Goal: Task Accomplishment & Management: Use online tool/utility

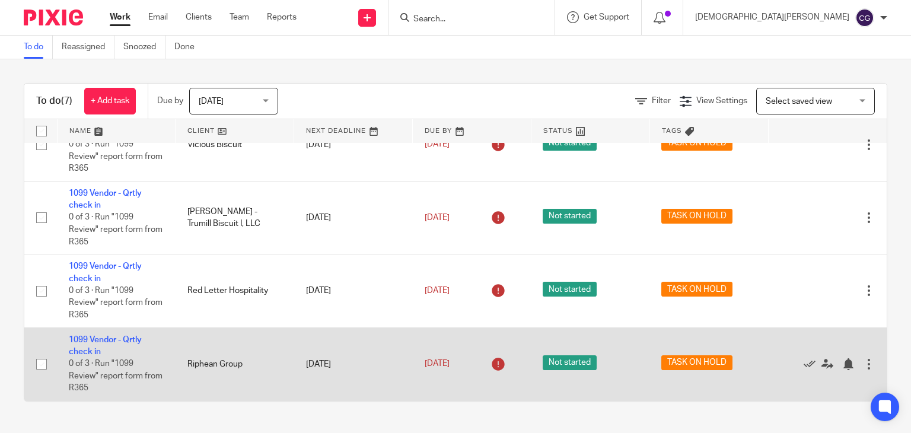
scroll to position [196, 0]
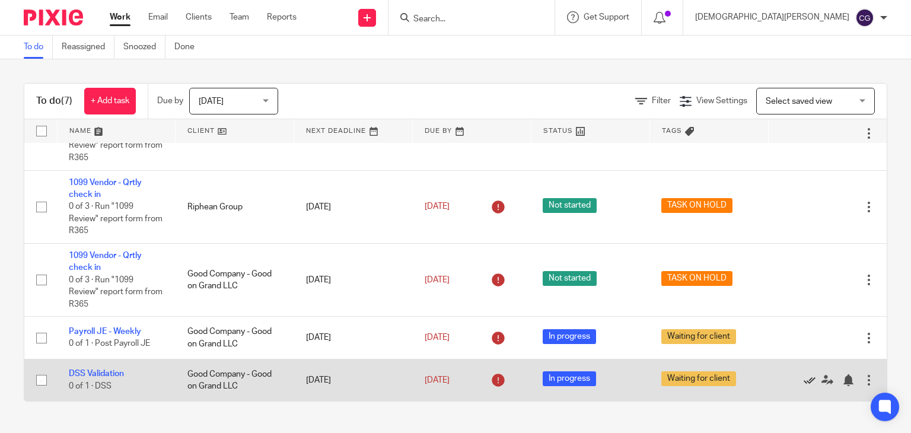
click at [804, 380] on icon at bounding box center [810, 380] width 12 height 12
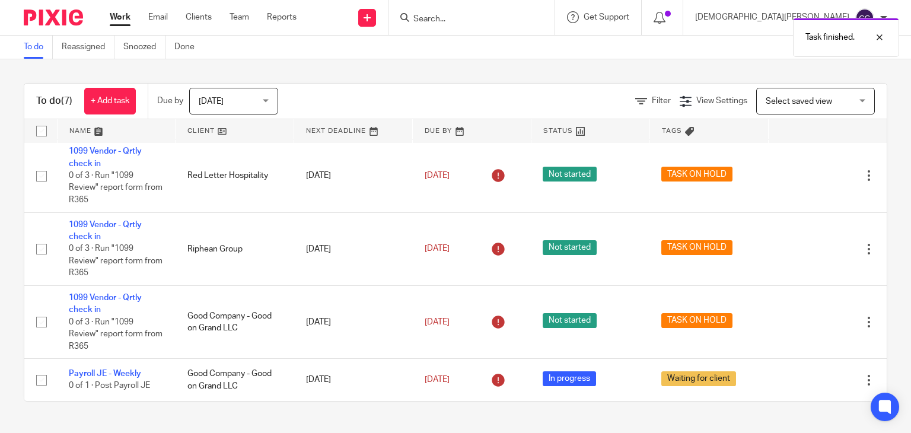
scroll to position [153, 0]
click at [33, 43] on link "To do" at bounding box center [38, 47] width 29 height 23
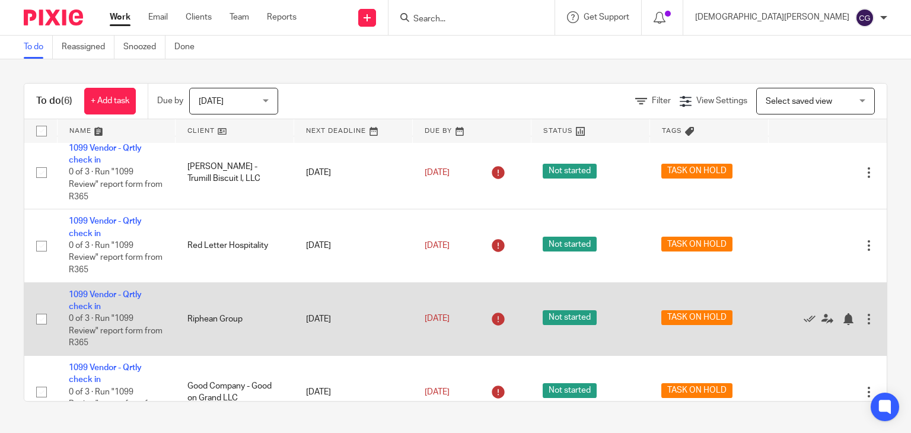
scroll to position [153, 0]
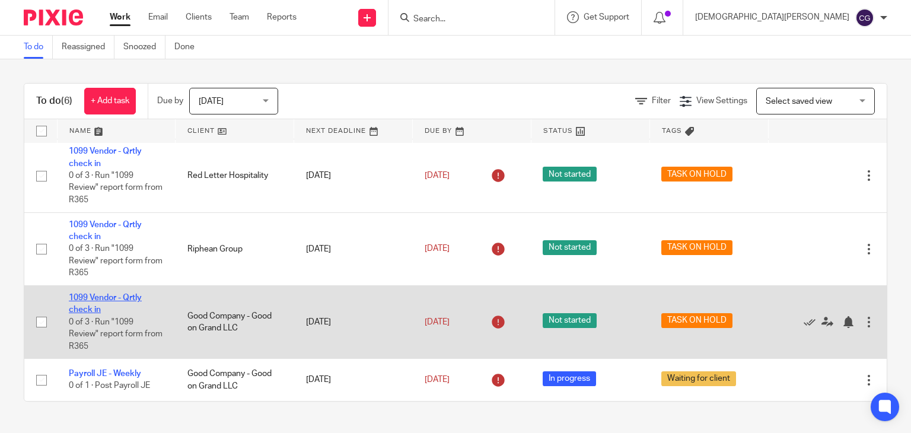
click at [106, 295] on link "1099 Vendor - Qrtly check in" at bounding box center [105, 304] width 73 height 20
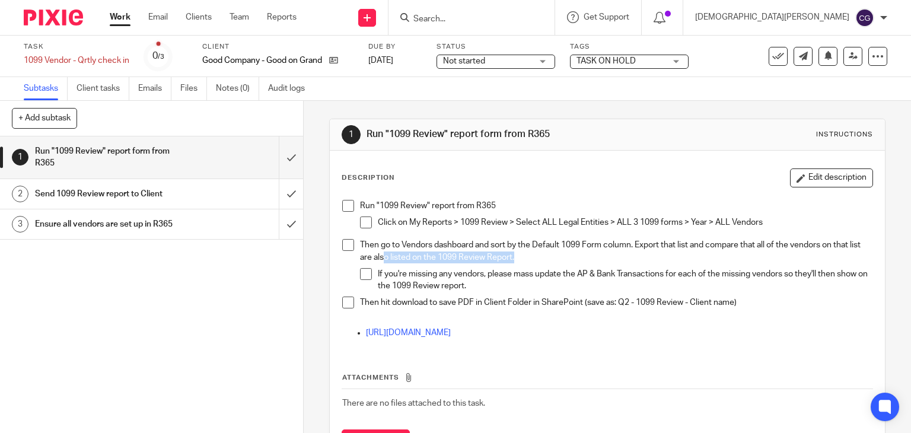
drag, startPoint x: 528, startPoint y: 256, endPoint x: 392, endPoint y: 258, distance: 135.9
click at [392, 258] on p "Then go to Vendors dashboard and sort by the Default 1099 Form column. Export t…" at bounding box center [616, 251] width 513 height 24
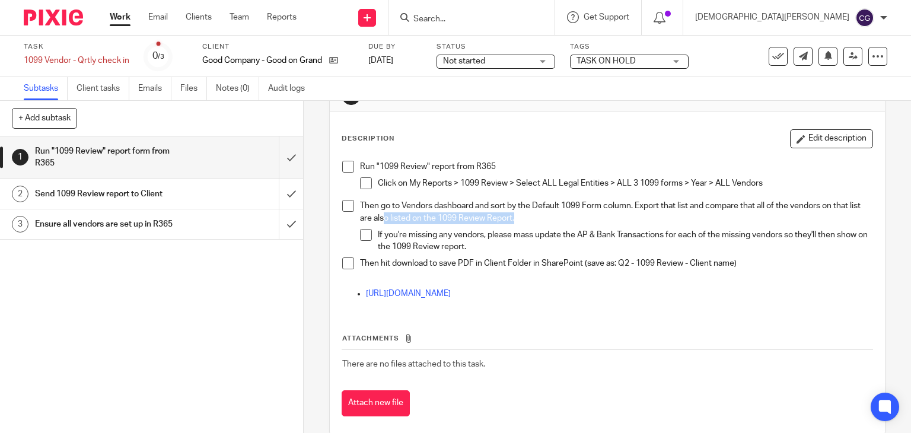
scroll to position [58, 0]
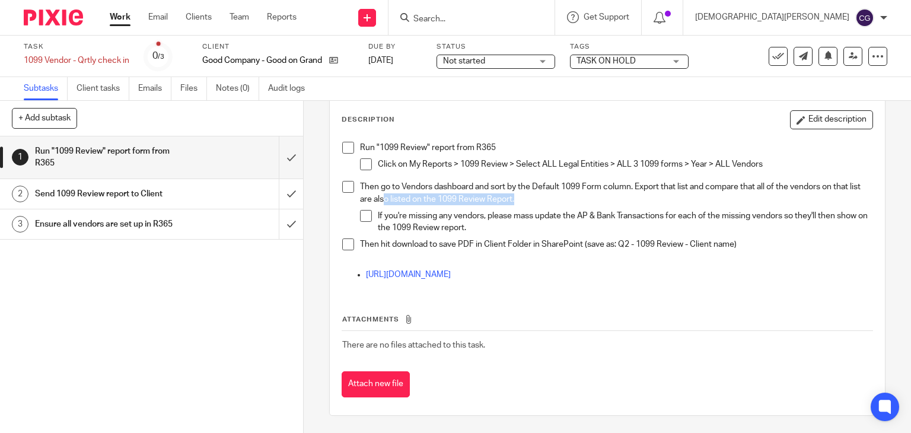
click at [344, 147] on span at bounding box center [348, 148] width 12 height 12
click at [367, 166] on span at bounding box center [366, 164] width 12 height 12
click at [347, 184] on span at bounding box center [348, 187] width 12 height 12
click at [361, 217] on span at bounding box center [366, 216] width 12 height 12
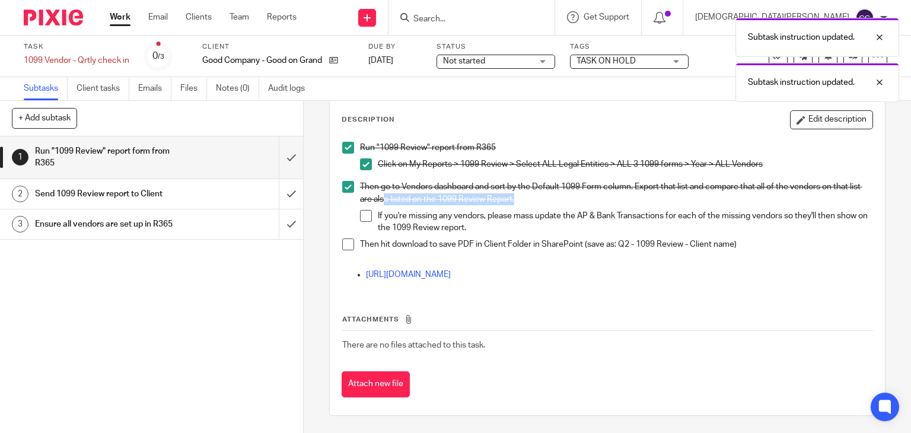
click at [361, 219] on span at bounding box center [366, 216] width 12 height 12
click at [347, 247] on span at bounding box center [348, 245] width 12 height 12
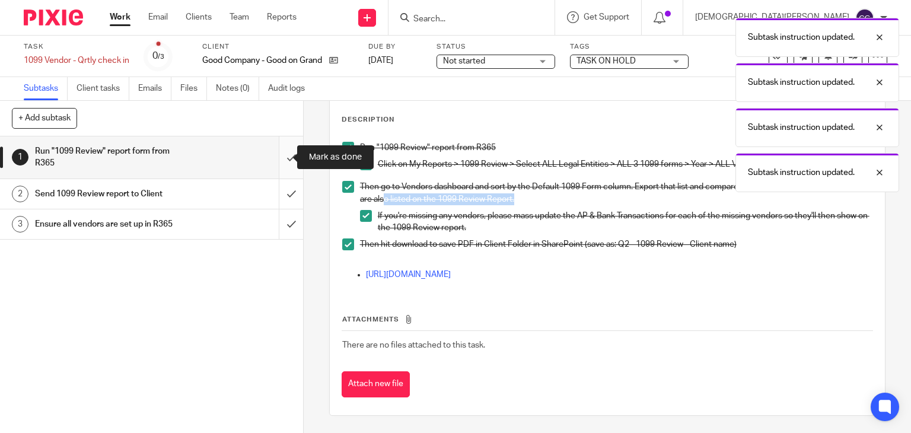
click at [281, 158] on input "submit" at bounding box center [151, 157] width 303 height 42
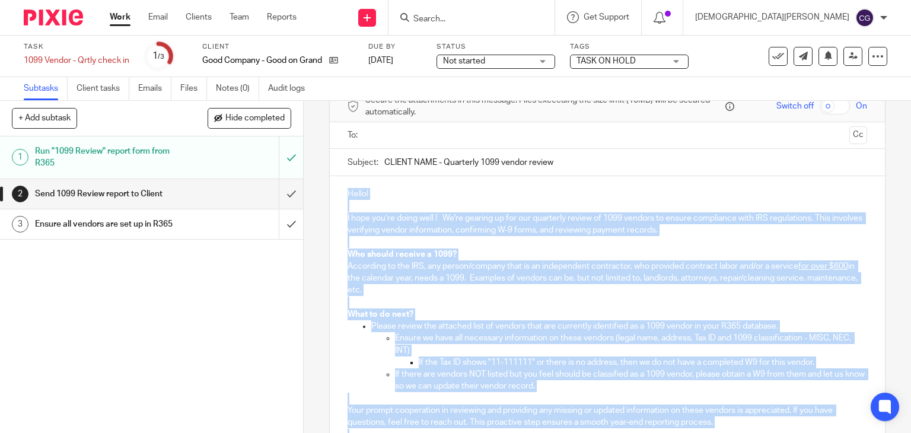
scroll to position [133, 0]
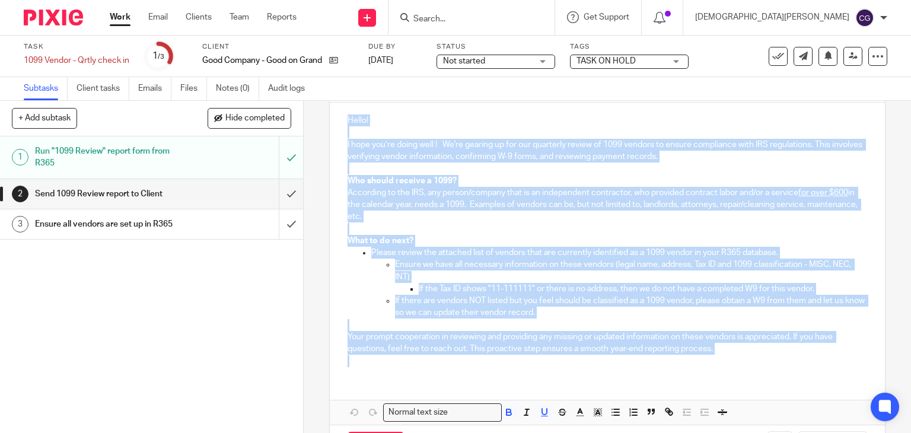
drag, startPoint x: 344, startPoint y: 193, endPoint x: 717, endPoint y: 357, distance: 407.8
click at [717, 357] on div "Hello! I hope you’re doing well ! We're gearing up for our quarterly review of …" at bounding box center [608, 240] width 556 height 274
copy div "Hello! I hope you’re doing well ! We're gearing up for our quarterly review of …"
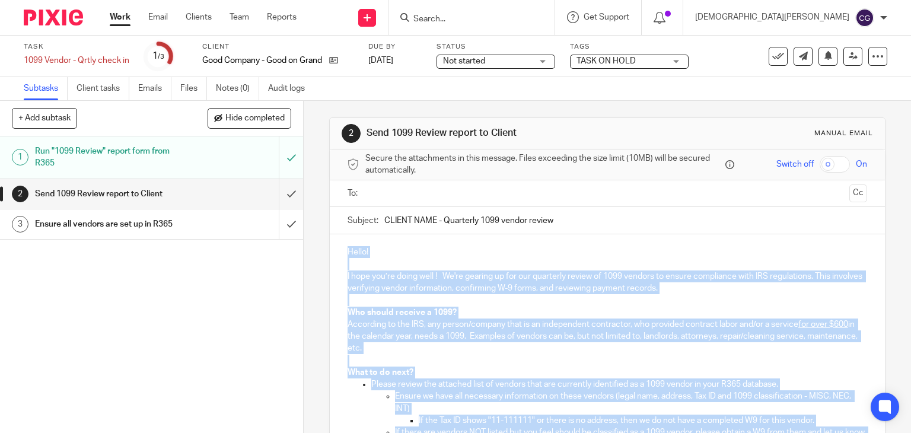
scroll to position [0, 0]
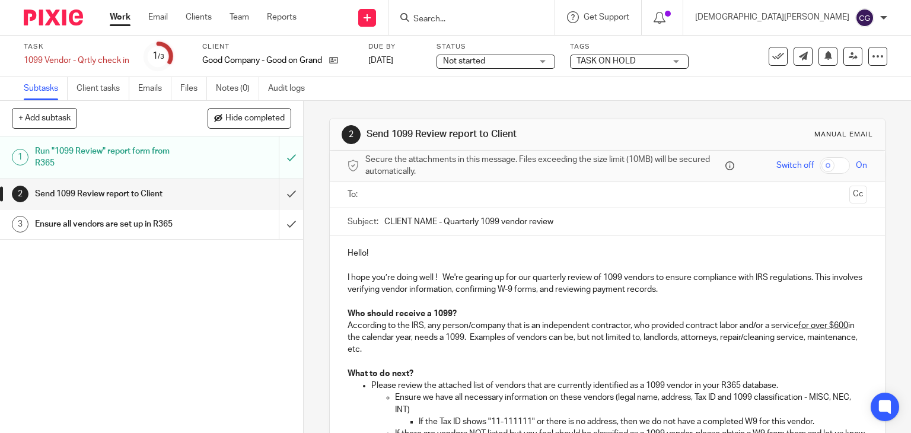
click at [564, 228] on input "CLIENT NAME - Quarterly 1099 vendor review" at bounding box center [626, 221] width 484 height 27
drag, startPoint x: 561, startPoint y: 220, endPoint x: 458, endPoint y: 219, distance: 103.2
click at [497, 218] on input "CLIENT NAME - Quarterly 1099 vendor review" at bounding box center [626, 221] width 484 height 27
drag, startPoint x: 458, startPoint y: 219, endPoint x: 441, endPoint y: 220, distance: 16.7
click at [443, 220] on input "CLIENT NAME - Quarterly 1099 vendor review" at bounding box center [626, 221] width 484 height 27
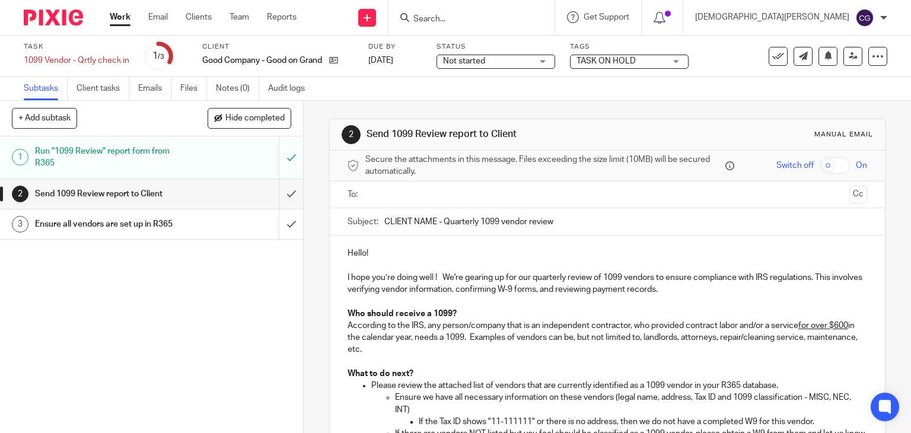
click at [460, 224] on input "CLIENT NAME - Quarterly 1099 vendor review" at bounding box center [626, 221] width 484 height 27
click at [462, 218] on input "CLIENT NAME - Quarterly 1099 vendor review" at bounding box center [626, 221] width 484 height 27
click at [542, 212] on input "CLIENT NAME - Quarterly 1099 vendor review" at bounding box center [626, 221] width 484 height 27
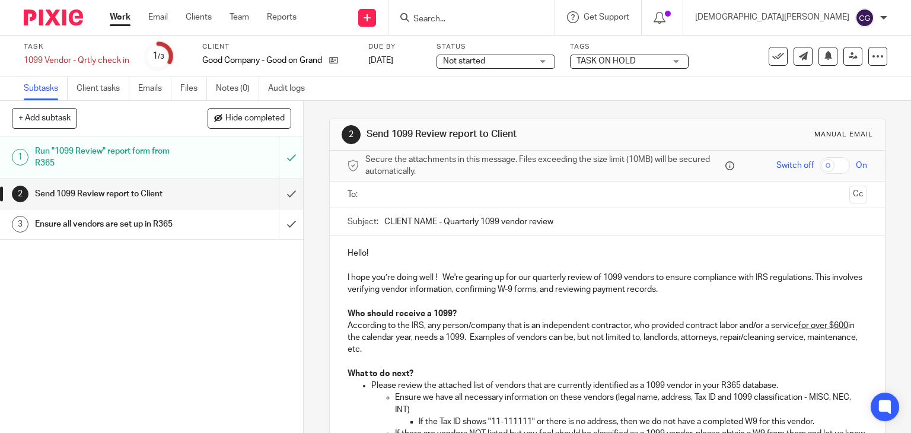
drag, startPoint x: 553, startPoint y: 221, endPoint x: 437, endPoint y: 219, distance: 115.7
click at [437, 219] on input "CLIENT NAME - Quarterly 1099 vendor review" at bounding box center [626, 221] width 484 height 27
click at [286, 192] on input "submit" at bounding box center [151, 194] width 303 height 30
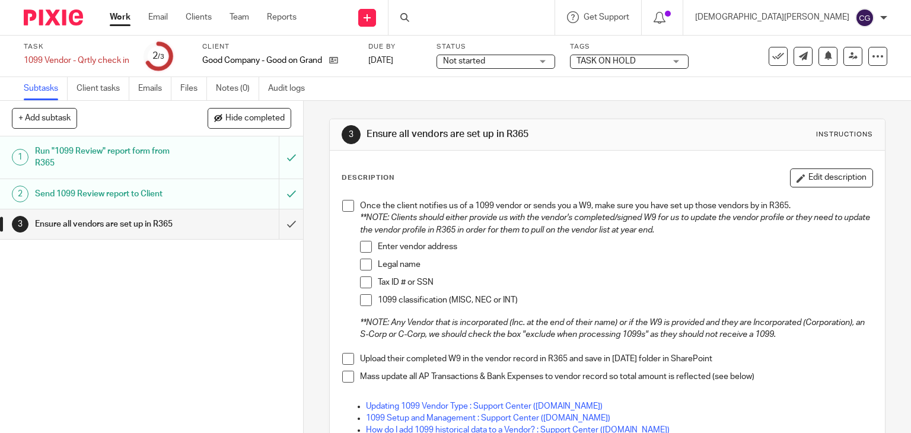
click at [284, 223] on input "submit" at bounding box center [151, 224] width 303 height 30
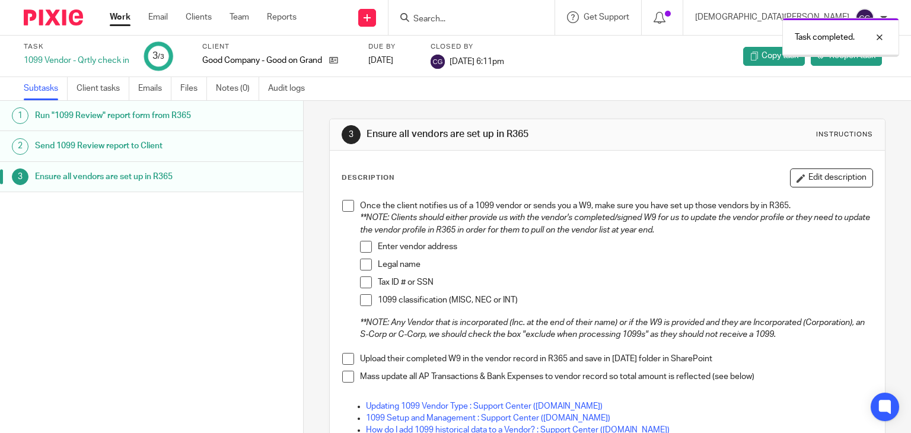
click at [116, 15] on link "Work" at bounding box center [120, 17] width 21 height 12
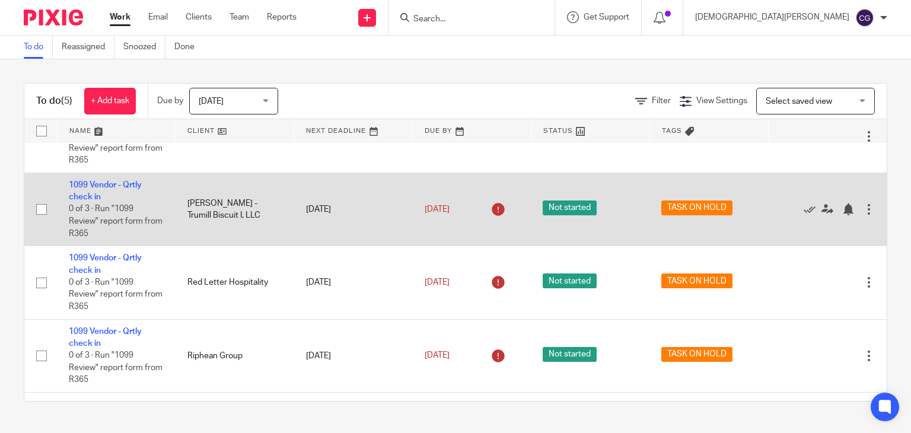
scroll to position [80, 0]
